Goal: Transaction & Acquisition: Obtain resource

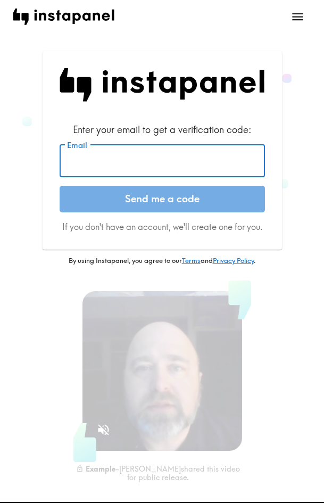
click at [117, 154] on input "Email" at bounding box center [163, 160] width 206 height 33
paste input "[EMAIL_ADDRESS][DOMAIN_NAME]"
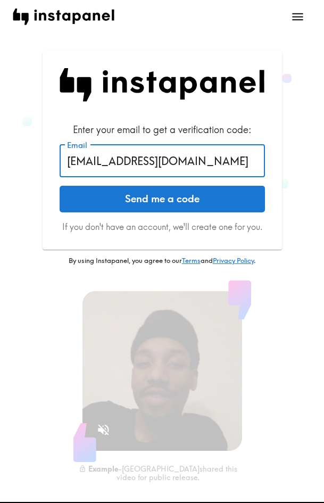
type input "[EMAIL_ADDRESS][DOMAIN_NAME]"
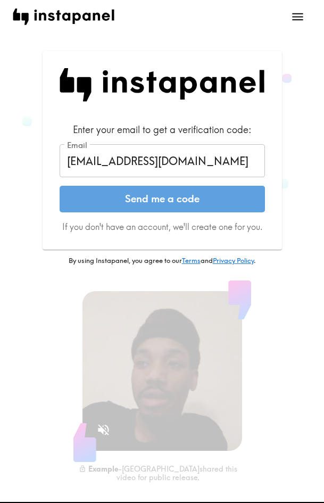
click at [124, 192] on button "Send me a code" at bounding box center [163, 199] width 206 height 27
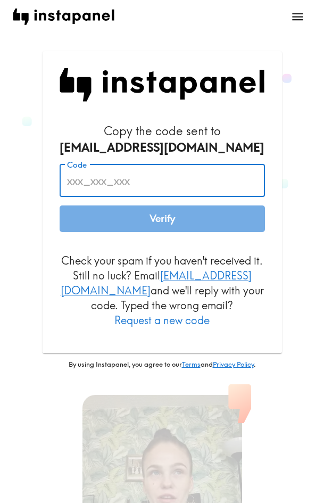
click at [108, 184] on input "Code" at bounding box center [163, 180] width 206 height 33
paste input "fYD_qBH_ifu"
type input "fYD_qBH_ifu"
click at [127, 210] on button "Verify" at bounding box center [163, 219] width 206 height 27
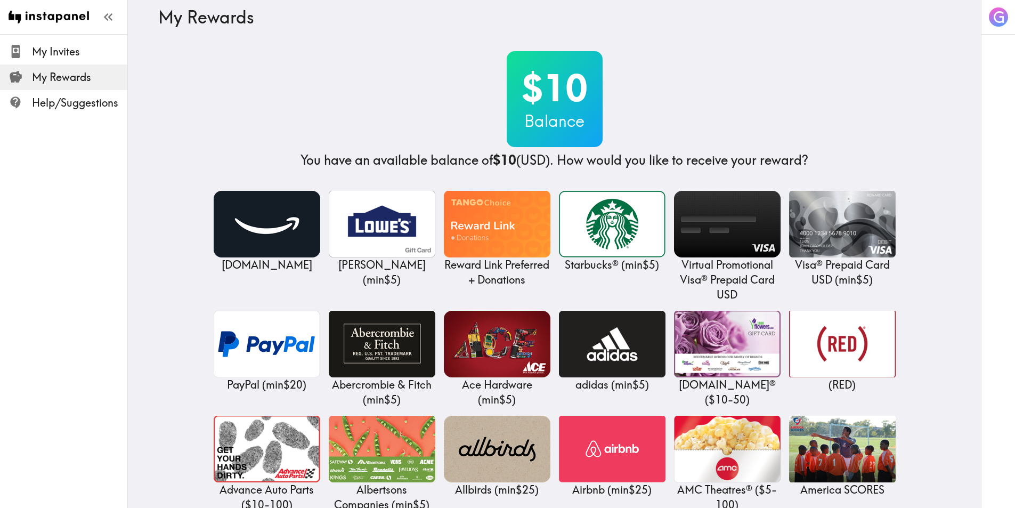
click at [227, 283] on div "[DOMAIN_NAME]" at bounding box center [266, 246] width 115 height 120
click at [266, 285] on div "[DOMAIN_NAME]" at bounding box center [266, 246] width 115 height 120
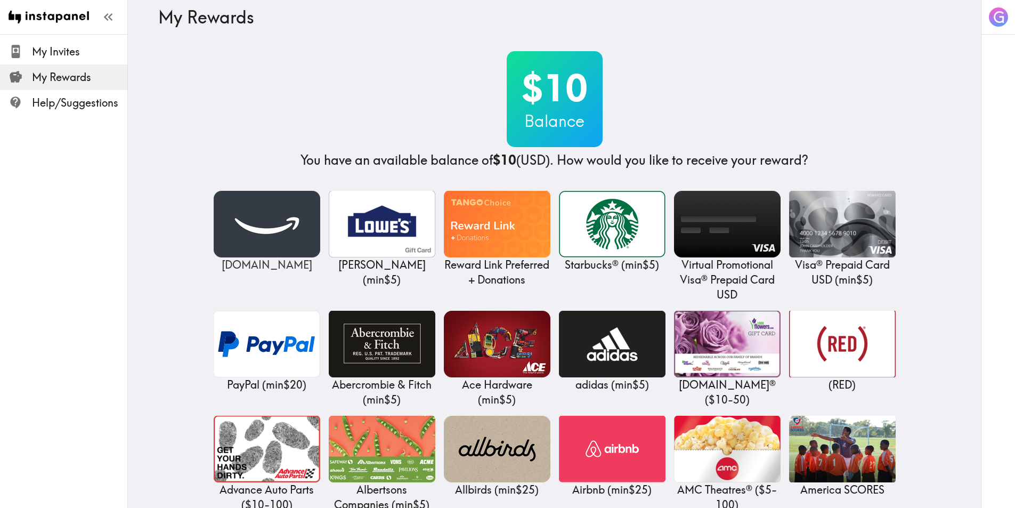
click at [266, 225] on img at bounding box center [267, 224] width 107 height 67
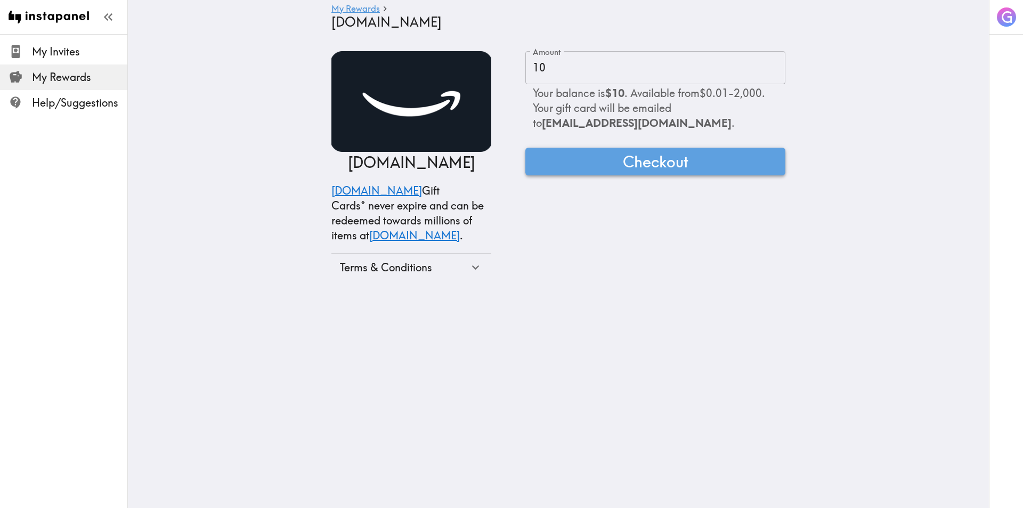
click at [266, 163] on button "Checkout" at bounding box center [655, 162] width 260 height 28
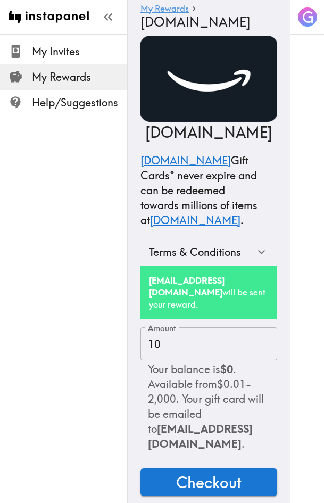
scroll to position [17, 0]
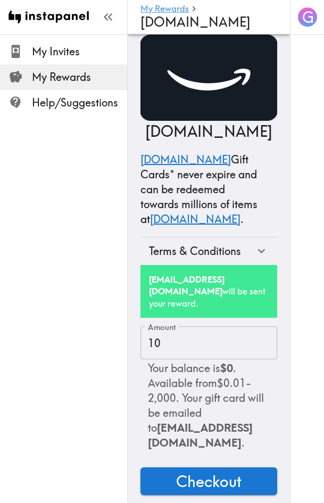
click at [80, 287] on div "My Invites My Rewards Help/Suggestions" at bounding box center [64, 251] width 128 height 503
